Goal: Task Accomplishment & Management: Use online tool/utility

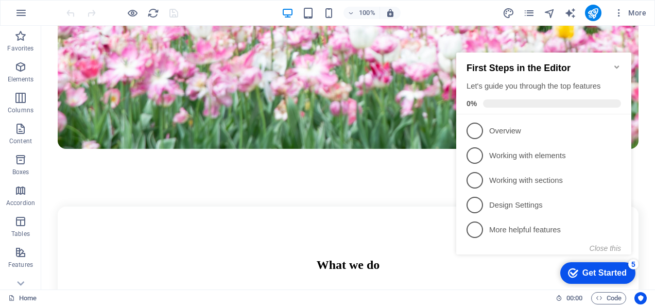
scroll to position [762, 0]
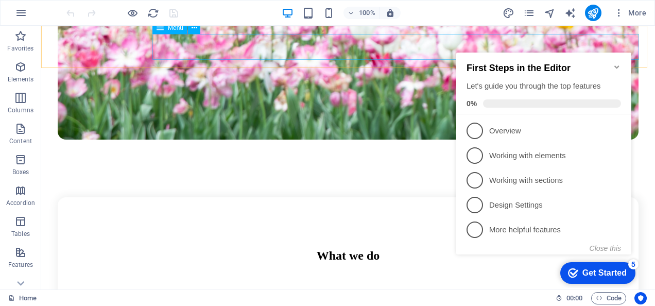
drag, startPoint x: 654, startPoint y: 103, endPoint x: 394, endPoint y: 40, distance: 268.2
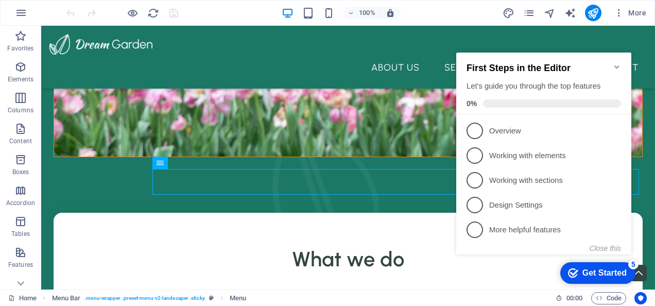
scroll to position [581, 0]
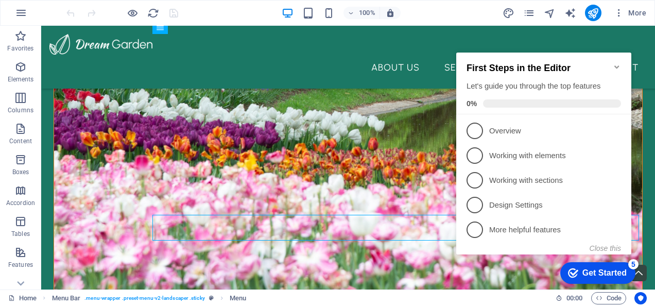
click at [616, 65] on icon "Minimize checklist" at bounding box center [616, 66] width 5 height 3
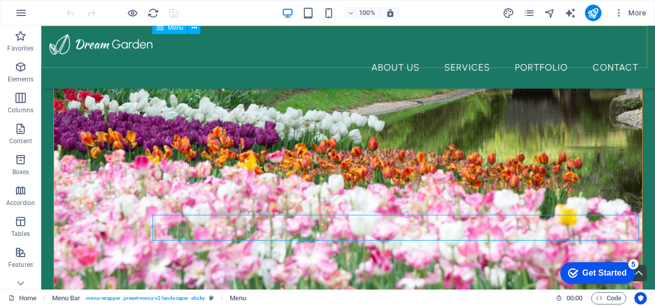
click at [549, 55] on nav "About Us Services Portfolio Contact" at bounding box center [347, 68] width 597 height 26
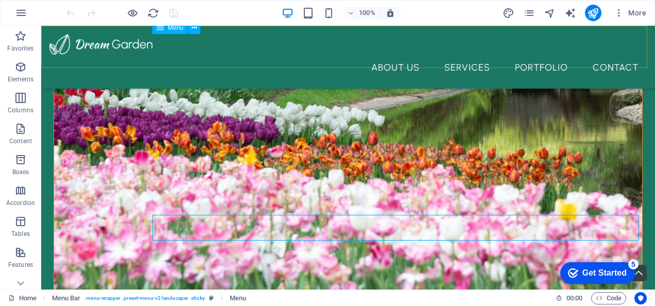
select select "1"
select select
select select "2"
select select
select select "3"
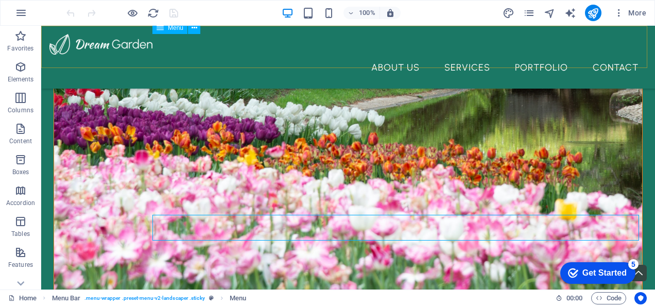
select select
select select "4"
select select
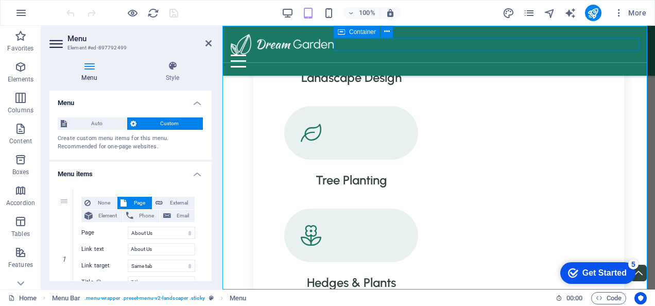
scroll to position [576, 0]
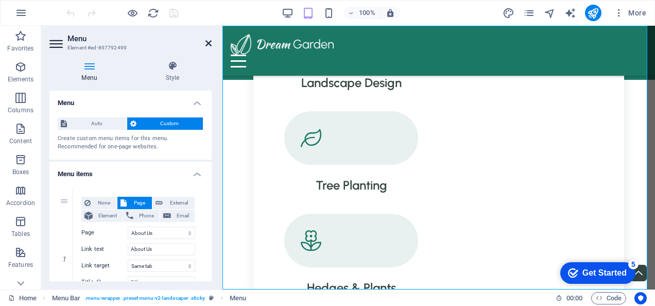
click at [207, 43] on icon at bounding box center [208, 43] width 6 height 8
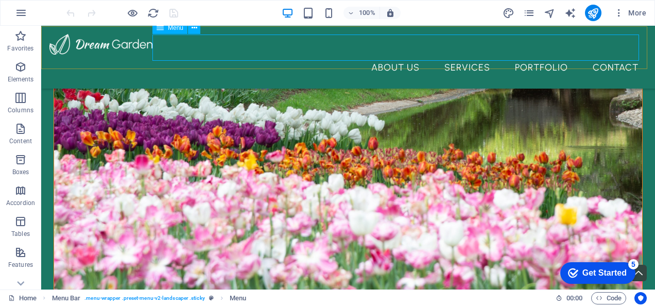
scroll to position [581, 0]
